Goal: Task Accomplishment & Management: Manage account settings

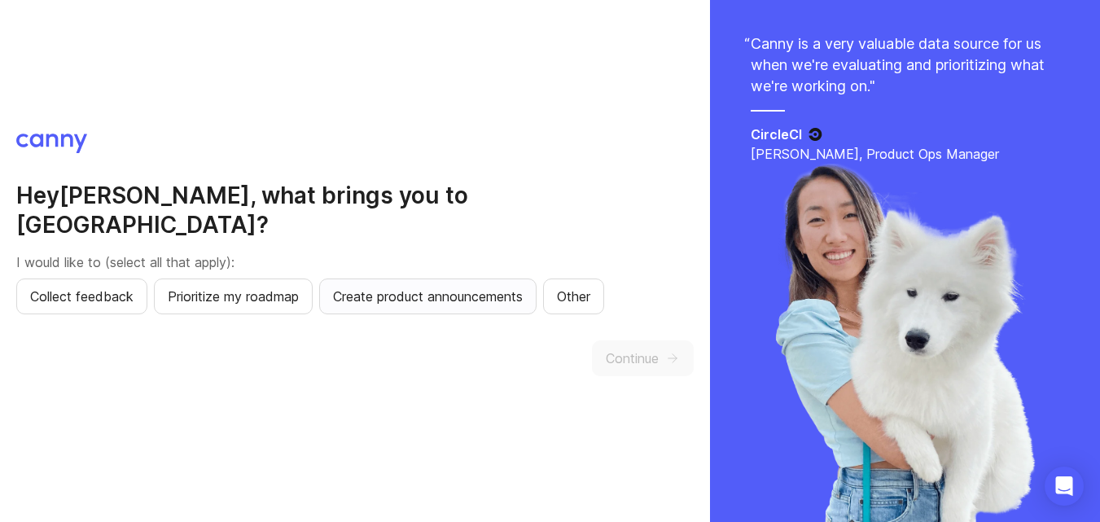
click at [485, 290] on span "Create product announcements" at bounding box center [428, 297] width 190 height 20
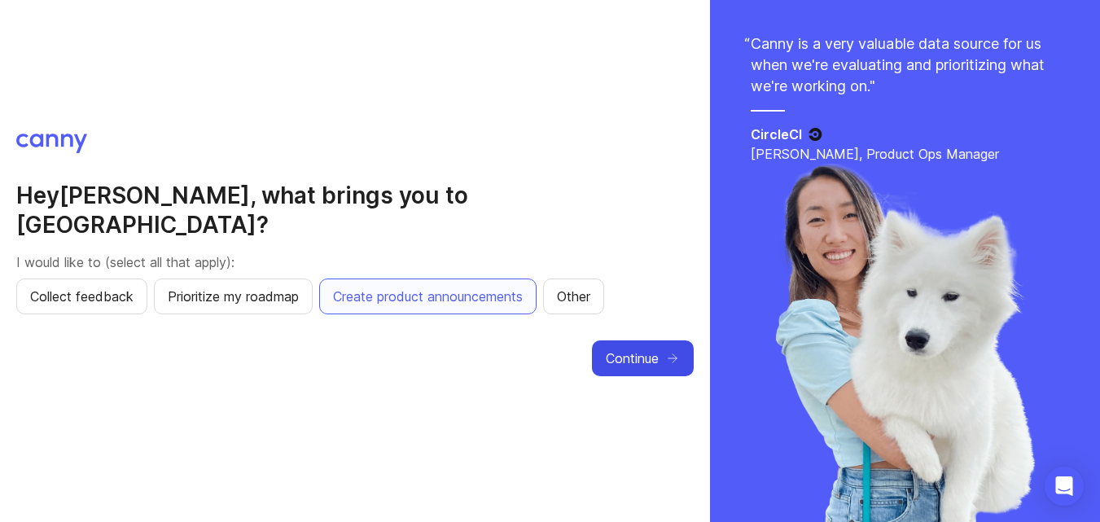
drag, startPoint x: 624, startPoint y: 353, endPoint x: 622, endPoint y: 341, distance: 11.7
click at [623, 348] on span "Continue" at bounding box center [632, 358] width 53 height 20
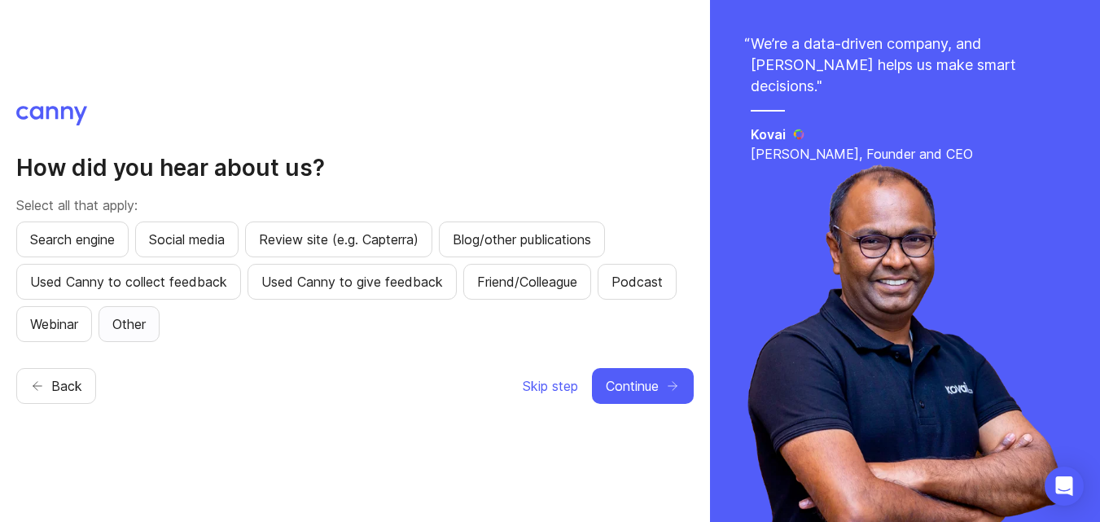
click at [157, 330] on button "Other" at bounding box center [129, 324] width 61 height 36
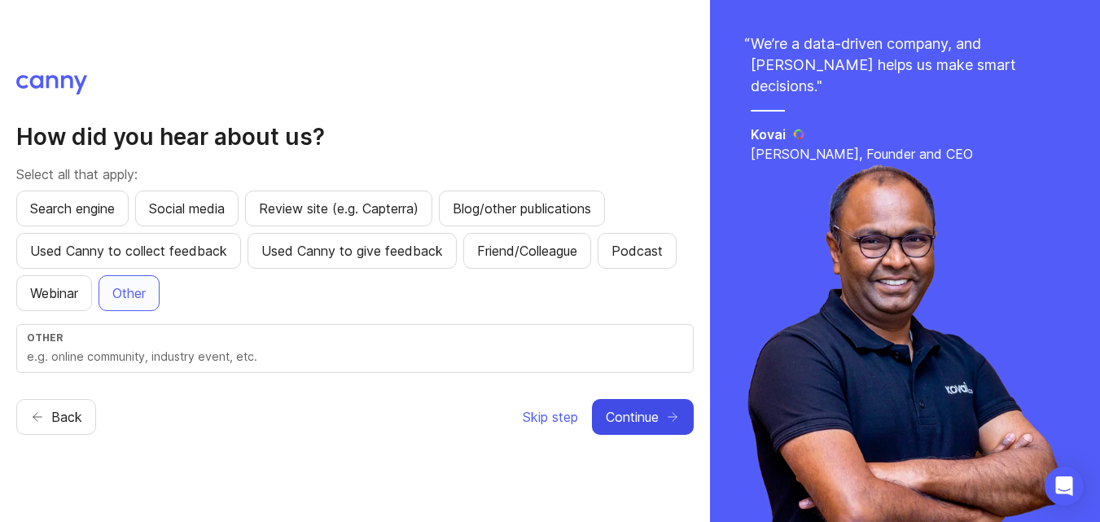
click at [610, 418] on span "Continue" at bounding box center [632, 417] width 53 height 20
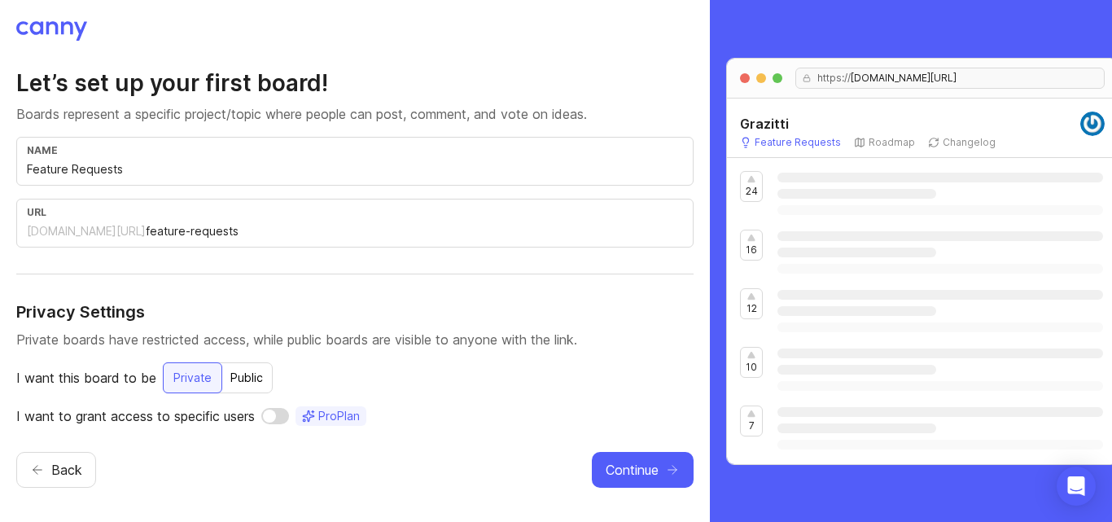
click at [153, 342] on p "Private boards have restricted access, while public boards are visible to anyon…" at bounding box center [354, 340] width 677 height 20
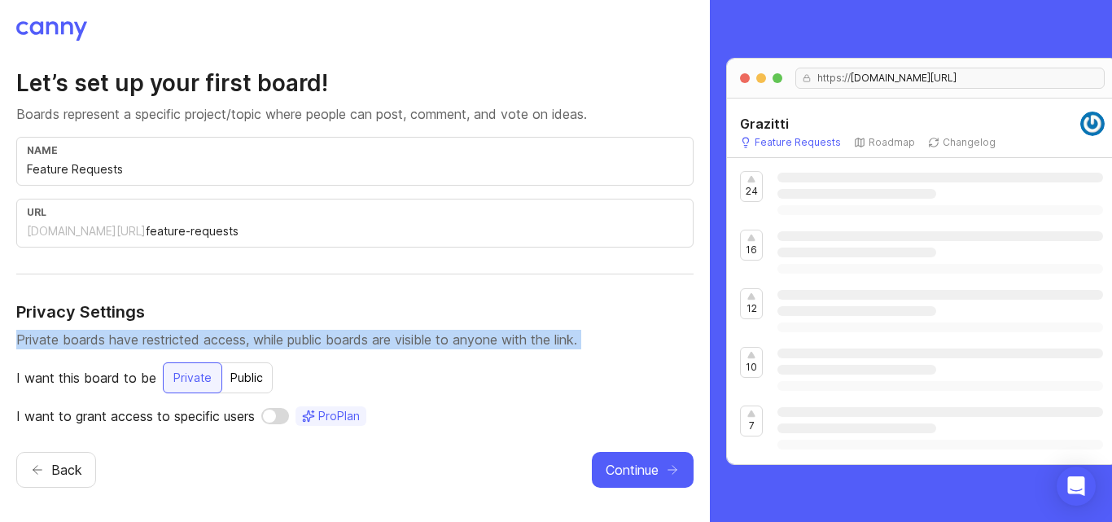
click at [153, 342] on p "Private boards have restricted access, while public boards are visible to anyon…" at bounding box center [354, 340] width 677 height 20
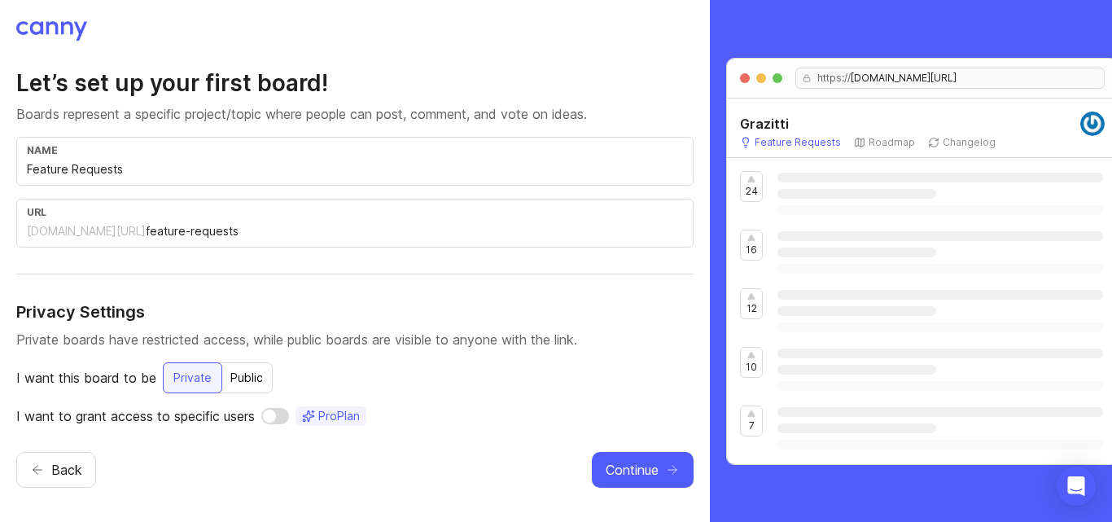
click at [300, 357] on div "Let’s set up your first board! Boards represent a specific project/topic where …" at bounding box center [354, 246] width 677 height 357
click at [274, 179] on div "name Feature Requests" at bounding box center [354, 161] width 677 height 49
click at [273, 177] on input "Feature Requests" at bounding box center [355, 169] width 656 height 18
click at [257, 372] on div "Public" at bounding box center [247, 377] width 52 height 29
click at [208, 373] on div "Private" at bounding box center [192, 377] width 58 height 29
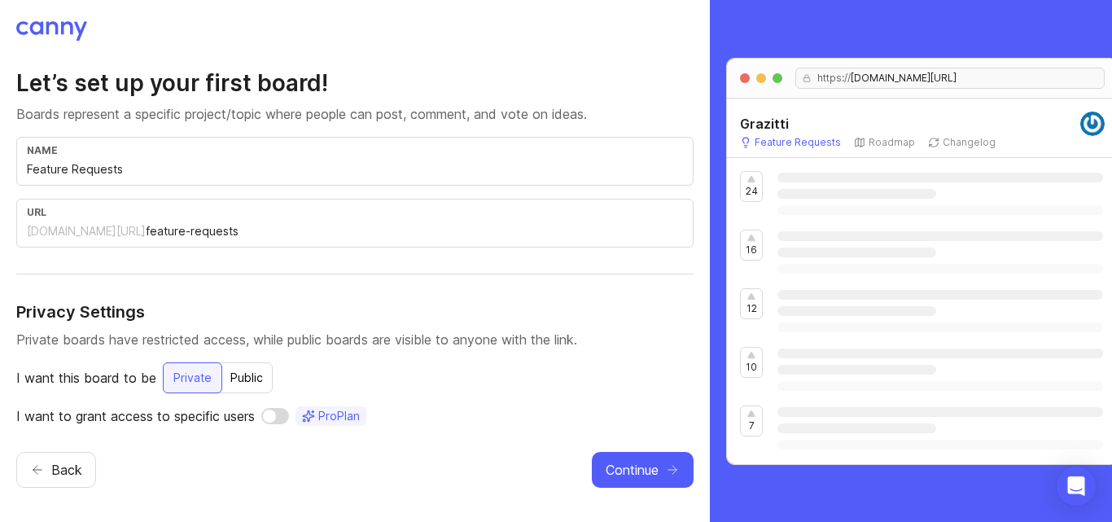
click at [251, 373] on div "Public" at bounding box center [247, 377] width 52 height 29
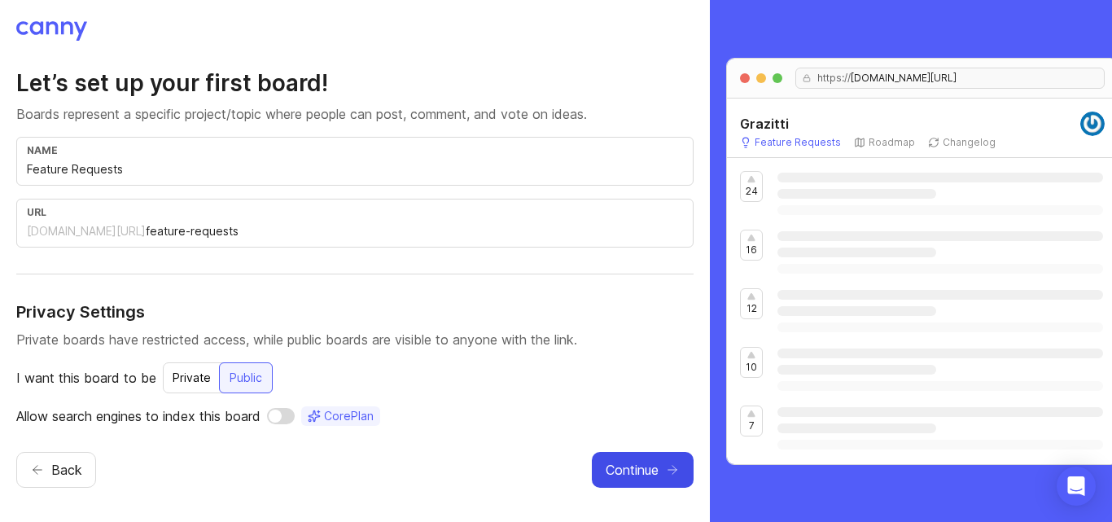
click at [602, 475] on button "Continue" at bounding box center [643, 470] width 102 height 36
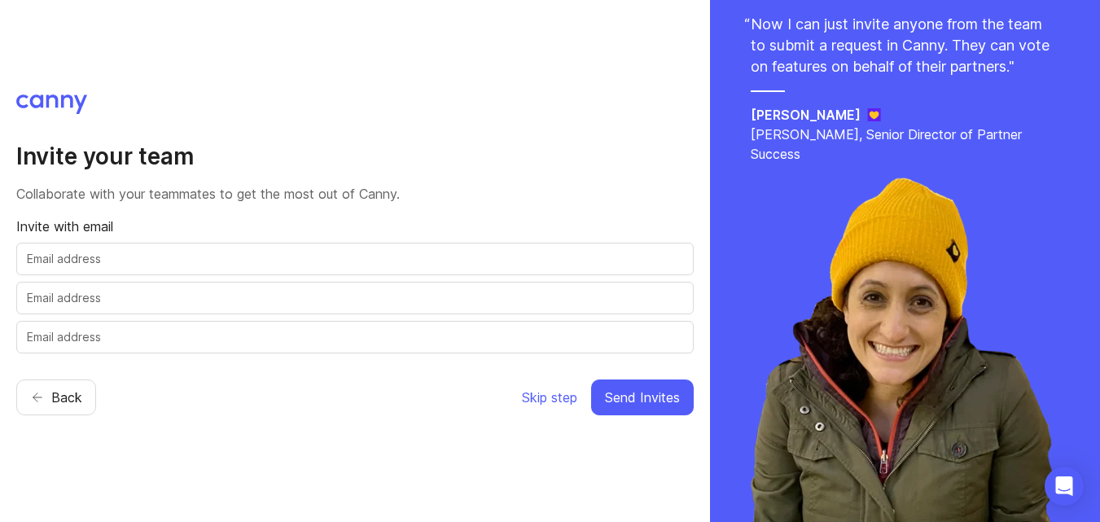
click at [333, 247] on div at bounding box center [354, 259] width 677 height 33
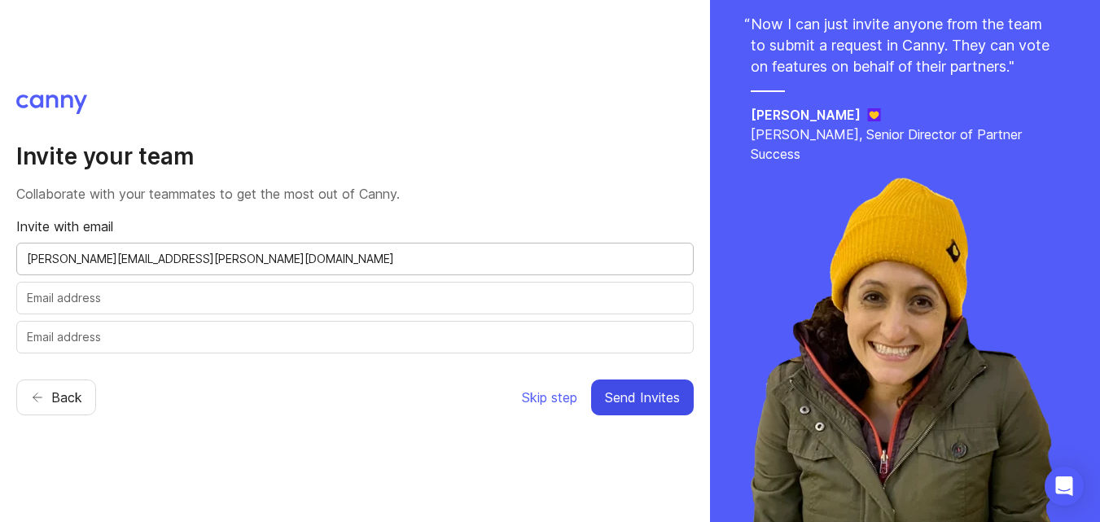
type input "[PERSON_NAME][EMAIL_ADDRESS][PERSON_NAME][DOMAIN_NAME]"
click at [645, 404] on span "Send Invites" at bounding box center [642, 398] width 75 height 20
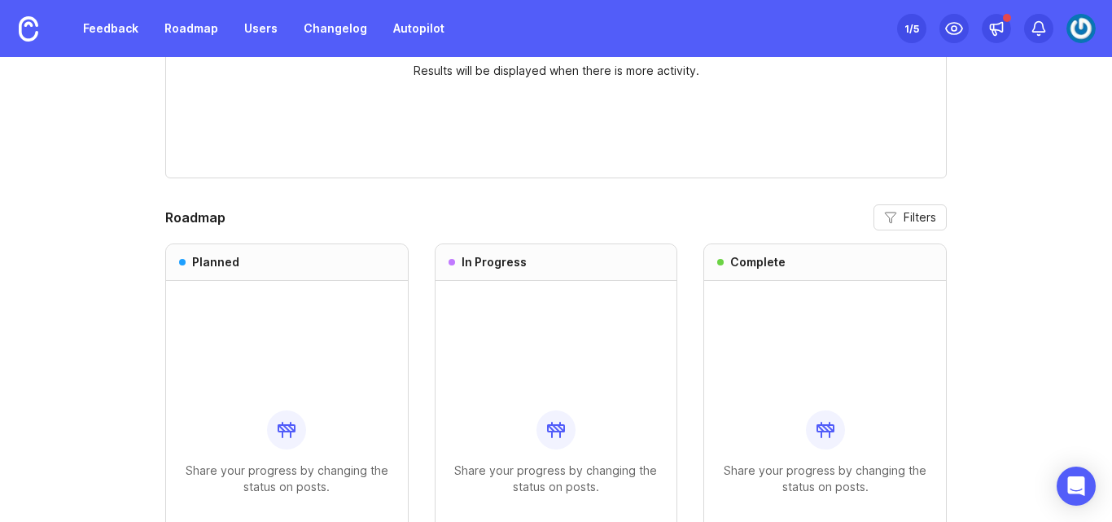
scroll to position [1347, 0]
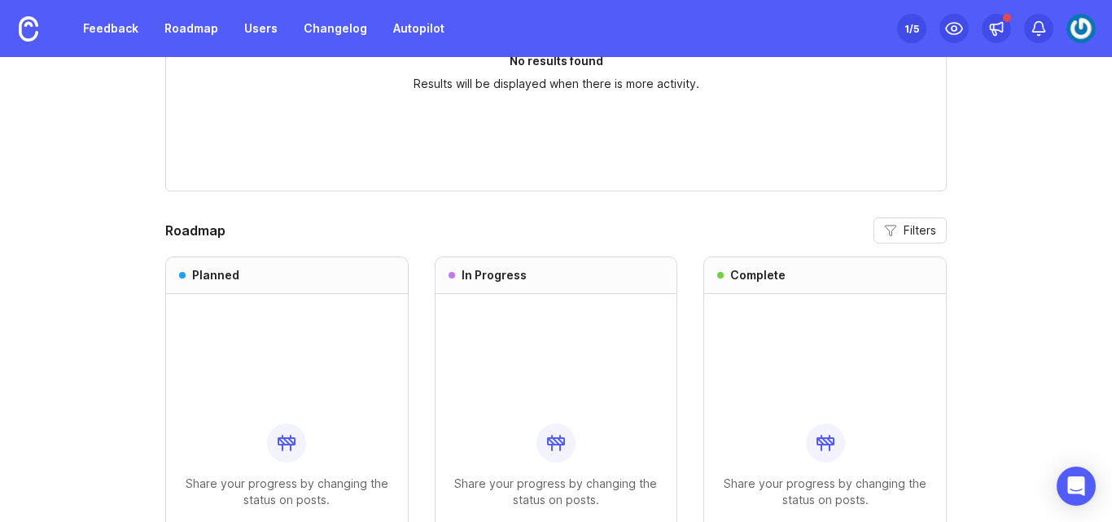
click at [699, 221] on header "Roadmap Filters" at bounding box center [556, 230] width 782 height 26
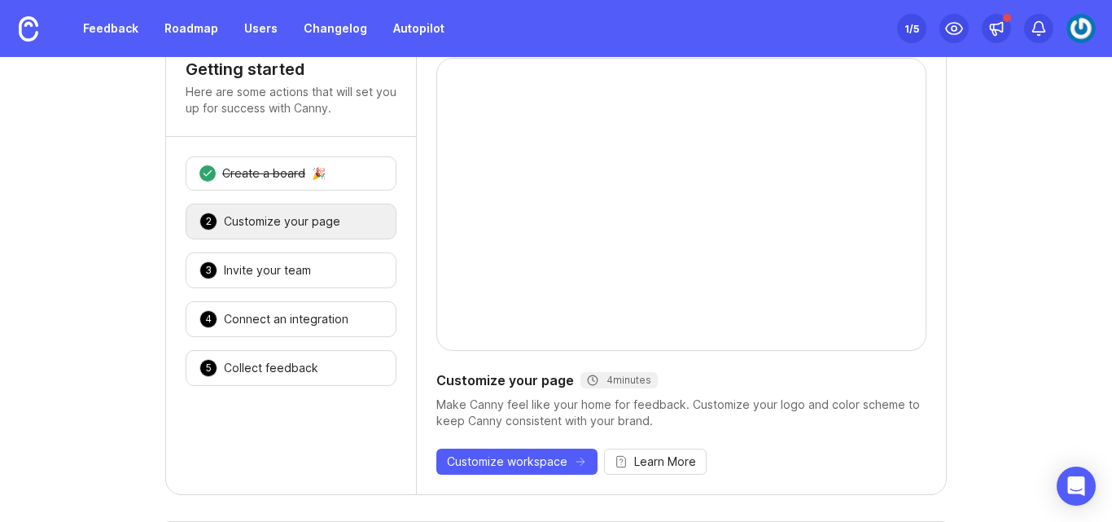
scroll to position [163, 0]
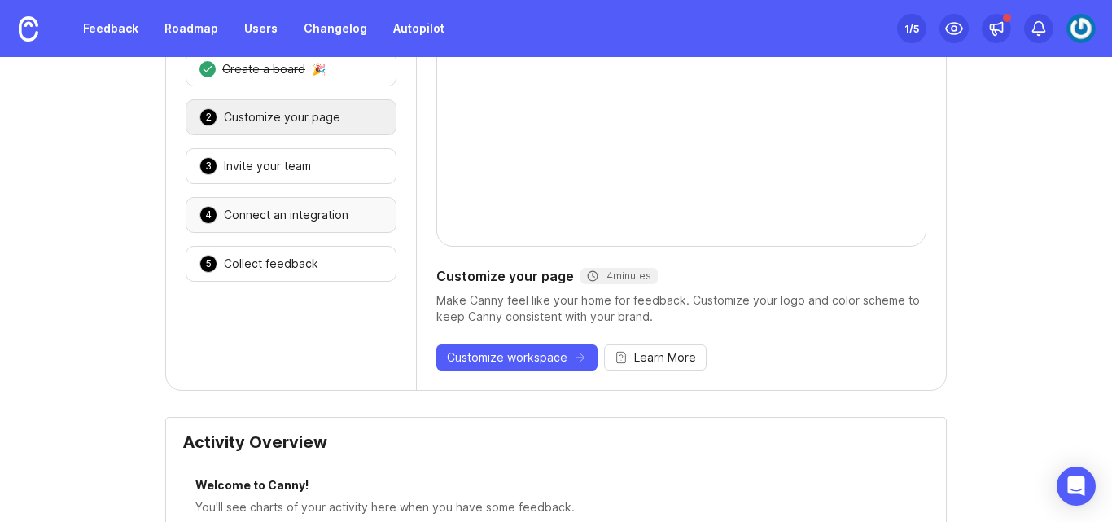
click at [318, 219] on div "Connect an integration" at bounding box center [286, 215] width 125 height 16
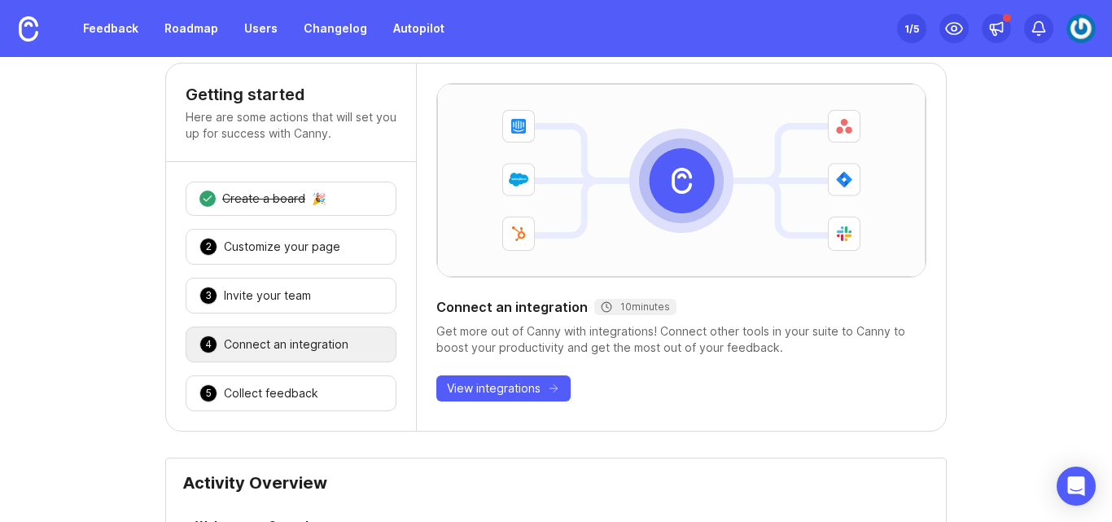
scroll to position [0, 0]
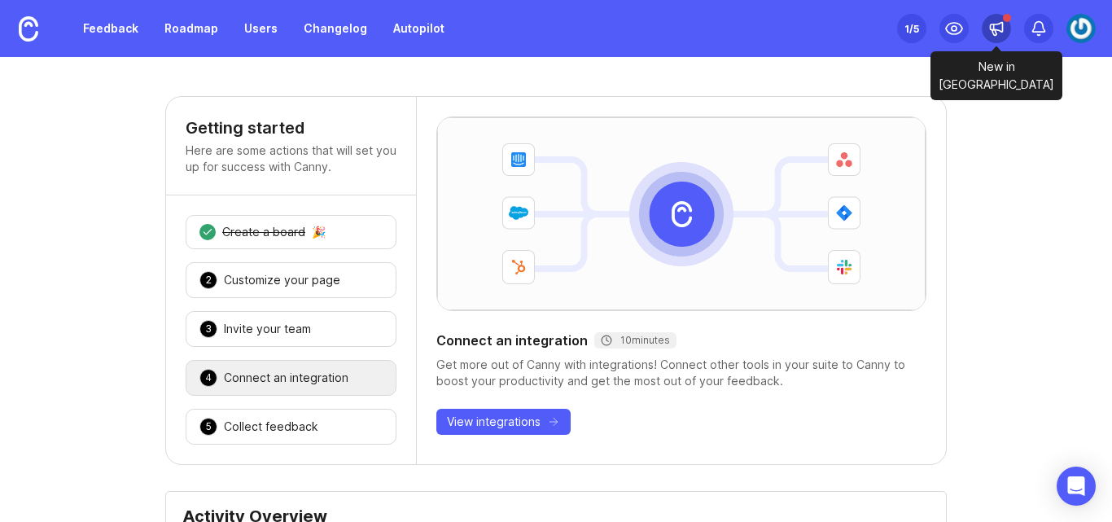
click at [995, 32] on icon at bounding box center [994, 33] width 4 height 6
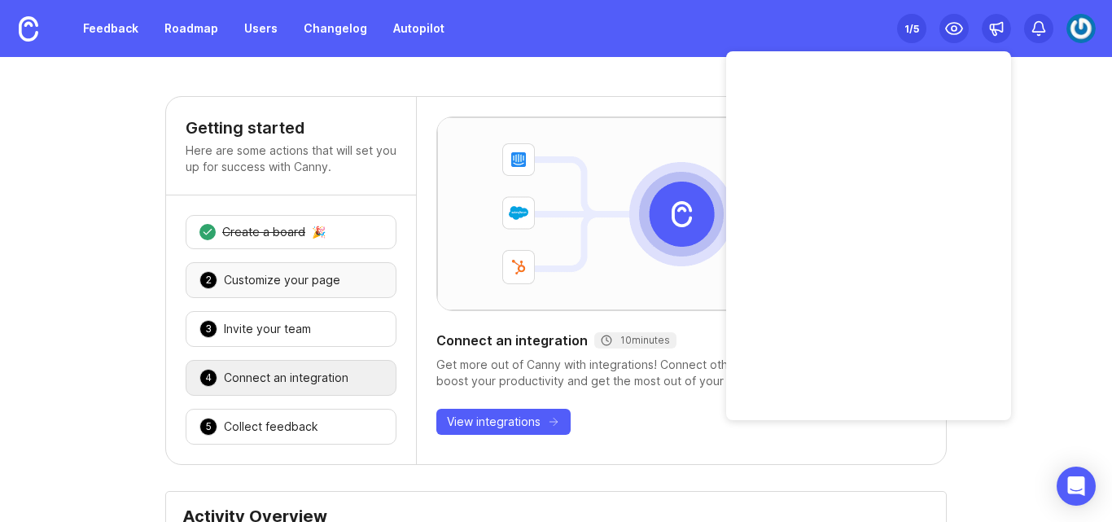
click at [329, 265] on div "2 Customize your page 🎉" at bounding box center [291, 280] width 211 height 36
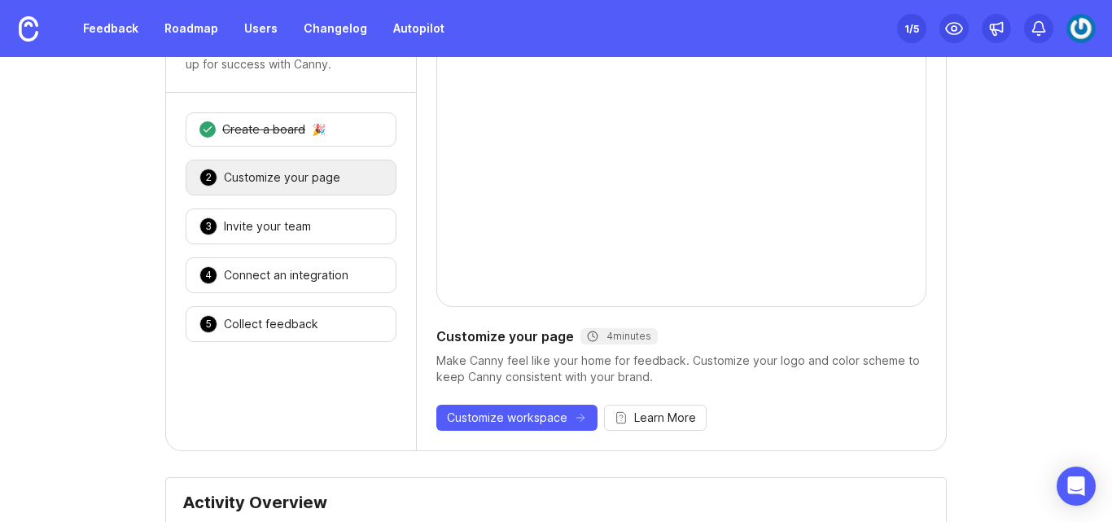
scroll to position [163, 0]
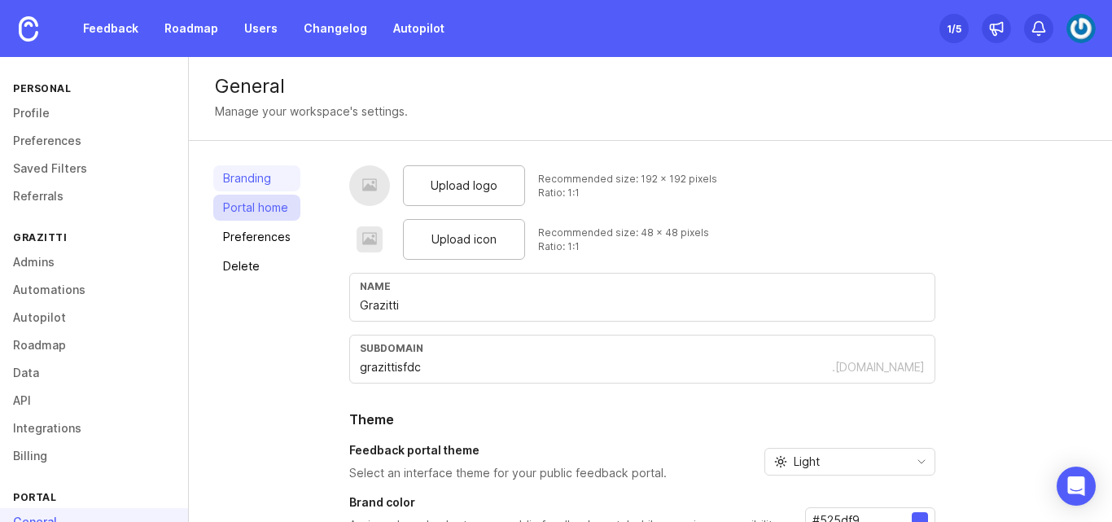
click at [269, 195] on link "Portal home" at bounding box center [256, 208] width 87 height 26
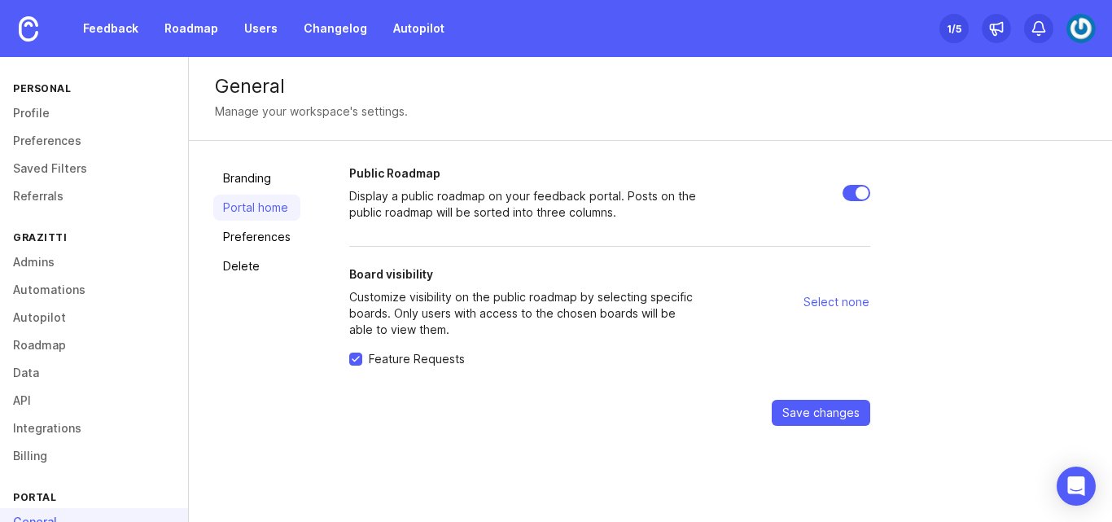
click at [501, 109] on div "Manage your workspace's settings." at bounding box center [650, 112] width 871 height 18
click at [63, 123] on link "Profile" at bounding box center [94, 113] width 188 height 28
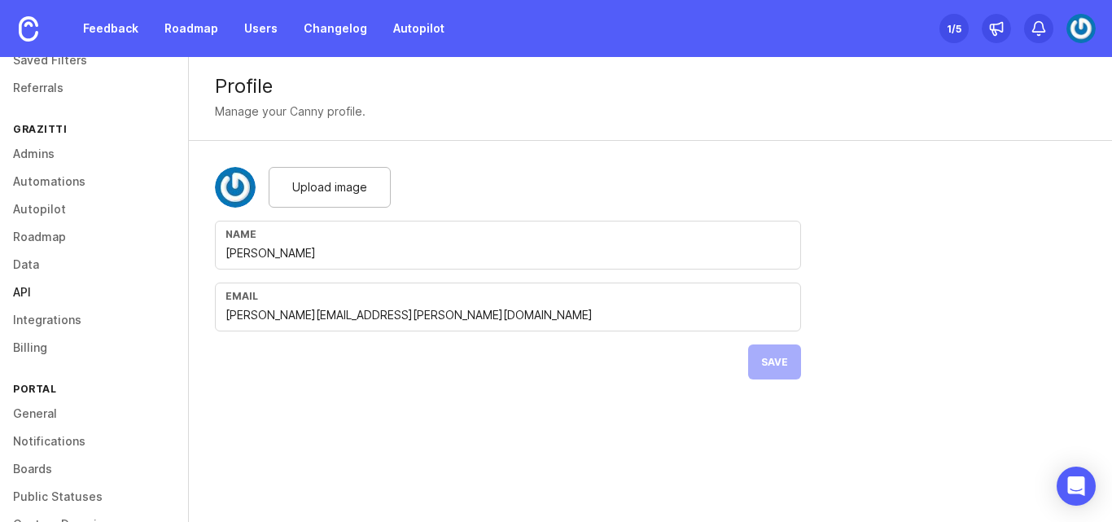
scroll to position [200, 0]
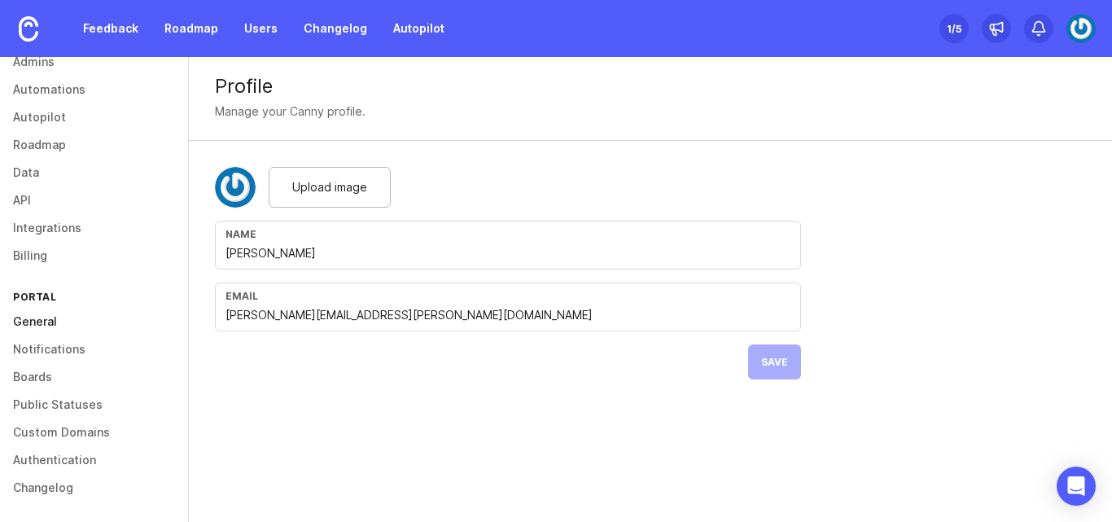
click at [28, 319] on link "General" at bounding box center [94, 322] width 188 height 28
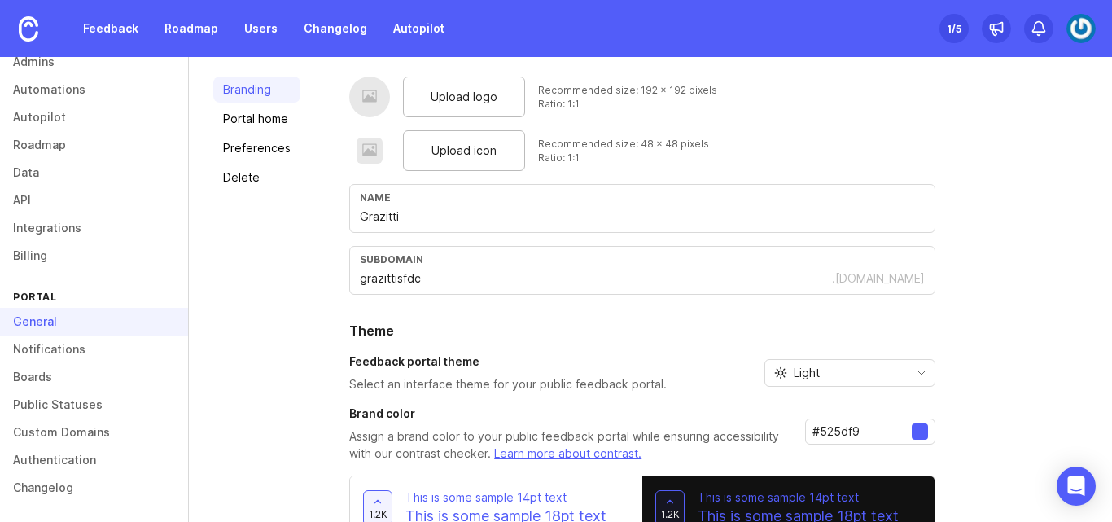
scroll to position [85, 0]
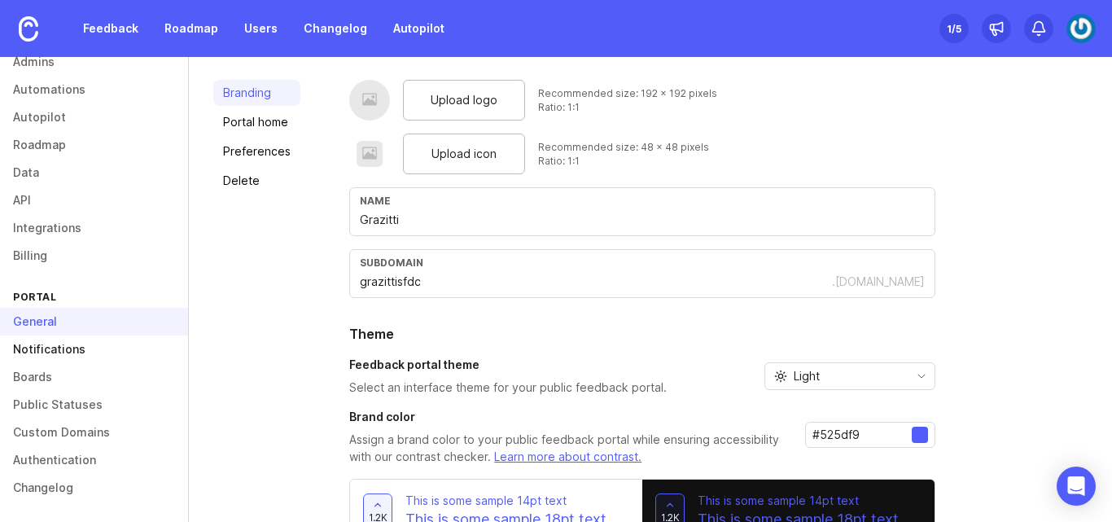
click at [53, 347] on link "Notifications" at bounding box center [94, 349] width 188 height 28
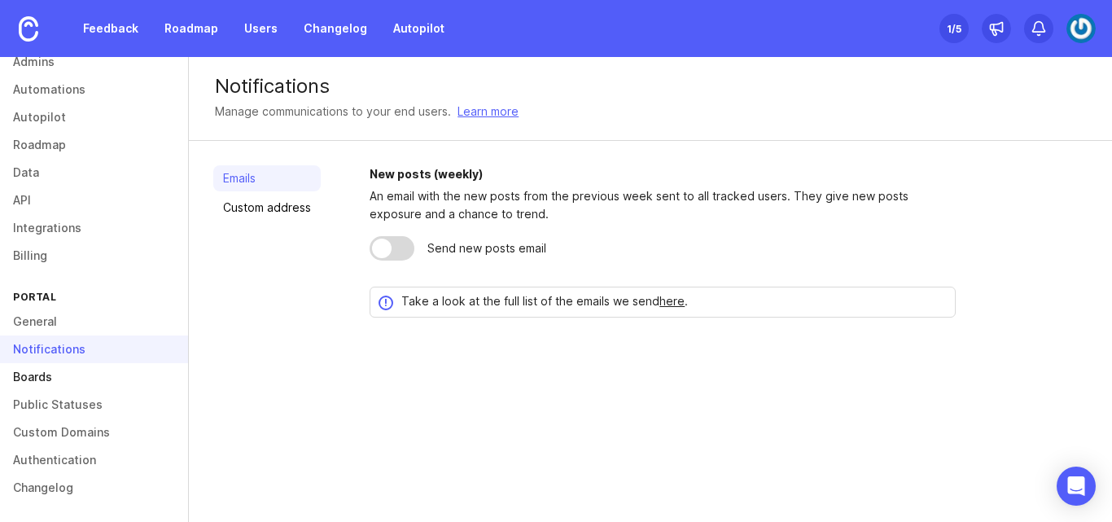
click at [32, 369] on link "Boards" at bounding box center [94, 377] width 188 height 28
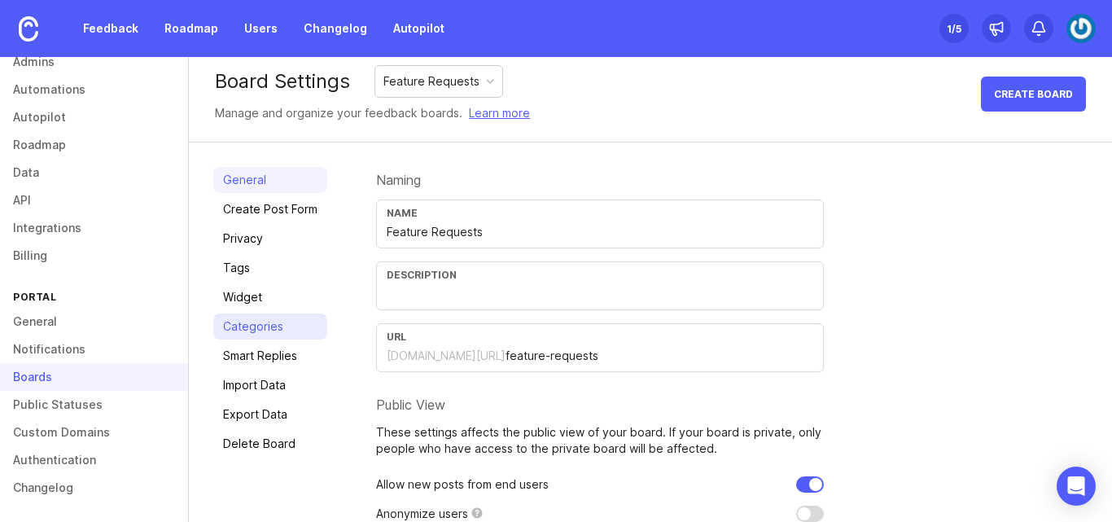
scroll to position [12, 0]
click at [245, 274] on link "Tags" at bounding box center [270, 267] width 114 height 26
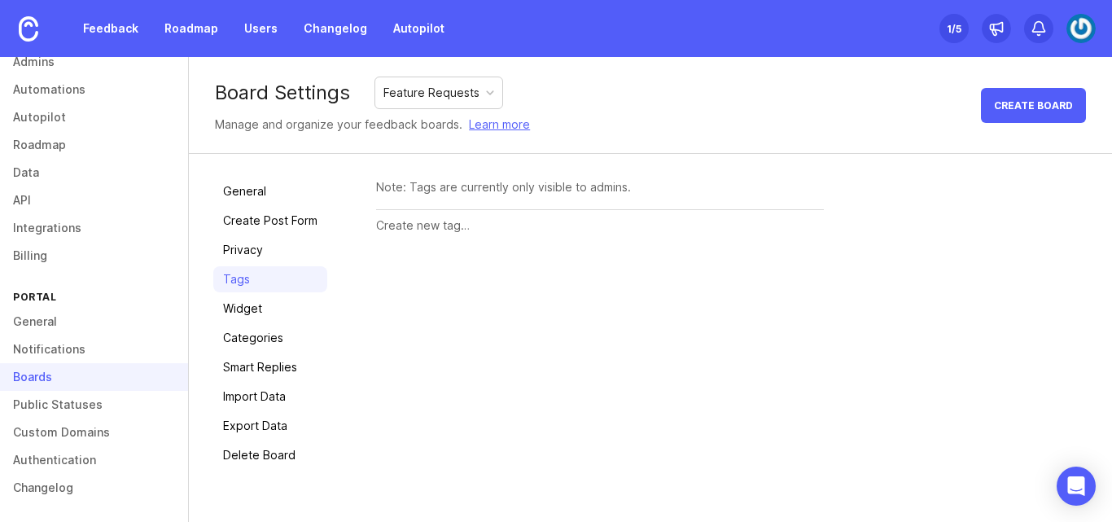
click at [437, 225] on input "text" at bounding box center [600, 226] width 448 height 18
type input "Sinergify"
click at [800, 217] on button "Create" at bounding box center [792, 226] width 64 height 28
click at [443, 263] on input "text" at bounding box center [568, 269] width 384 height 18
type input "Ideaspro"
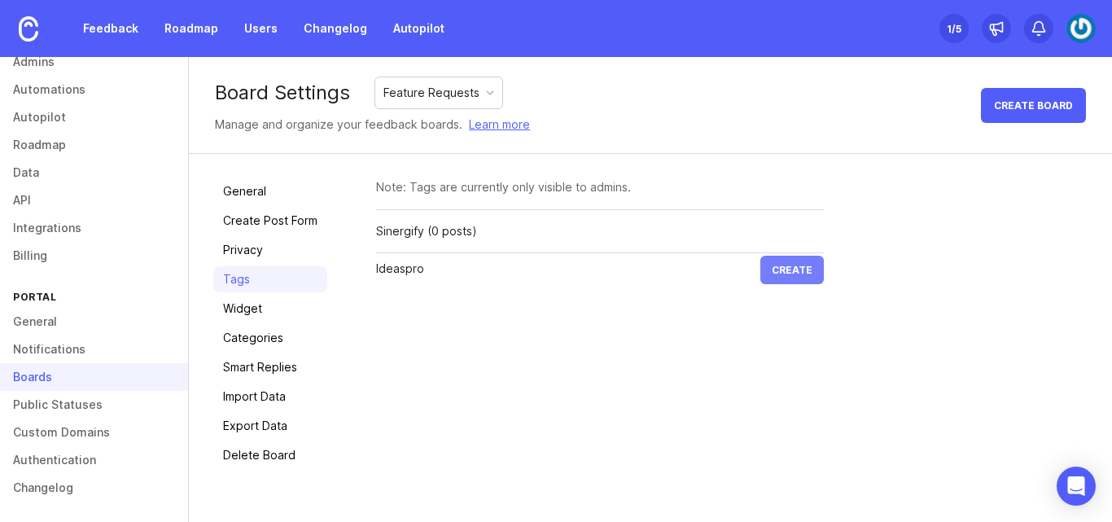
click at [791, 269] on span "Create" at bounding box center [792, 270] width 41 height 12
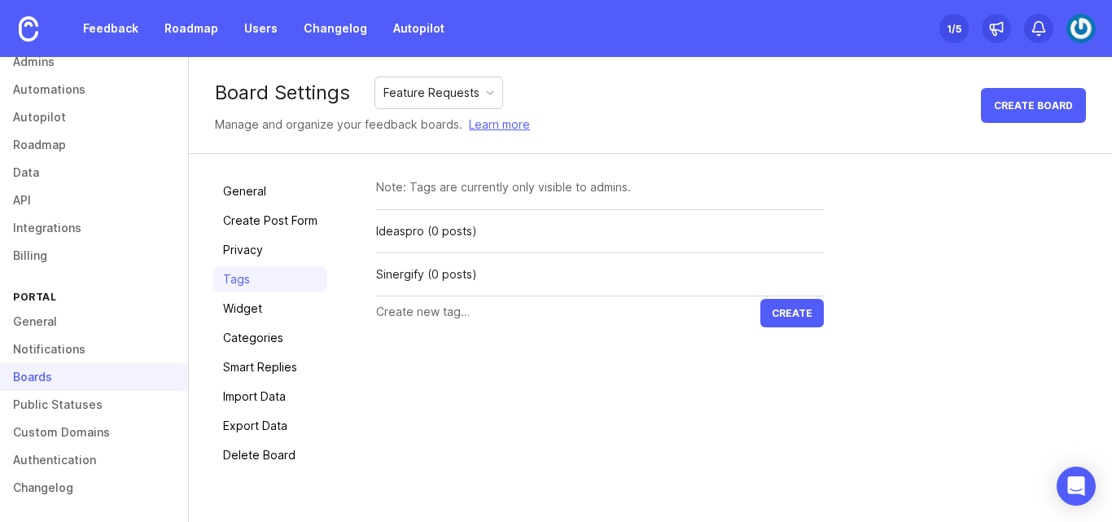
click at [509, 309] on input "text" at bounding box center [568, 312] width 384 height 18
type input "ScoreNotch"
click at [783, 318] on span "Create" at bounding box center [792, 313] width 41 height 12
